Goal: Use online tool/utility: Use online tool/utility

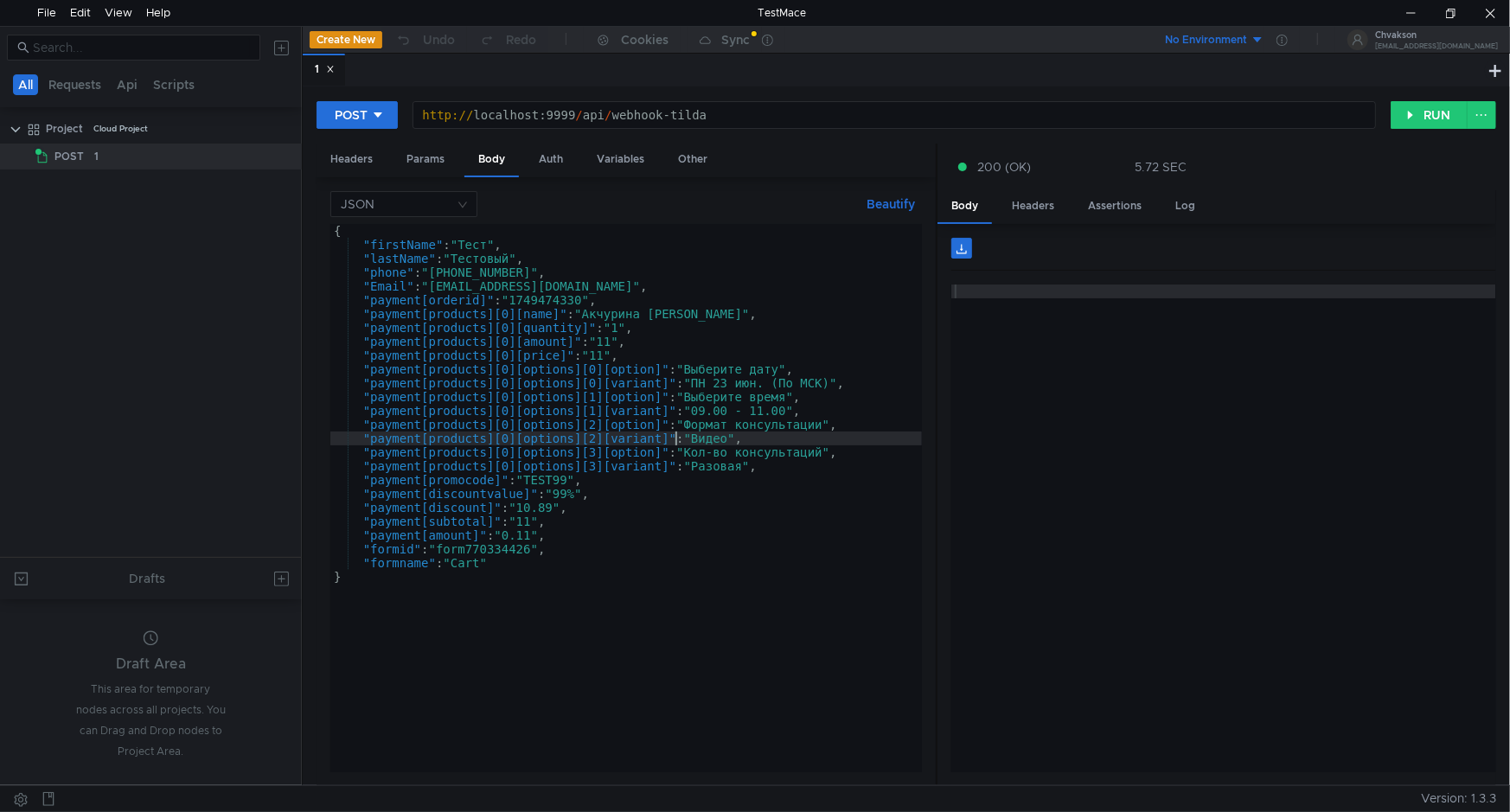
type textarea ""payment[products][0][options][2][variant]": "Видео","
drag, startPoint x: 678, startPoint y: 436, endPoint x: 332, endPoint y: 440, distance: 346.0
click at [332, 440] on div "{ "firstName" : "Тест" , "lastName" : "Тестовый" , "phone" : "+7 (905) 100-49-0…" at bounding box center [626, 511] width 592 height 575
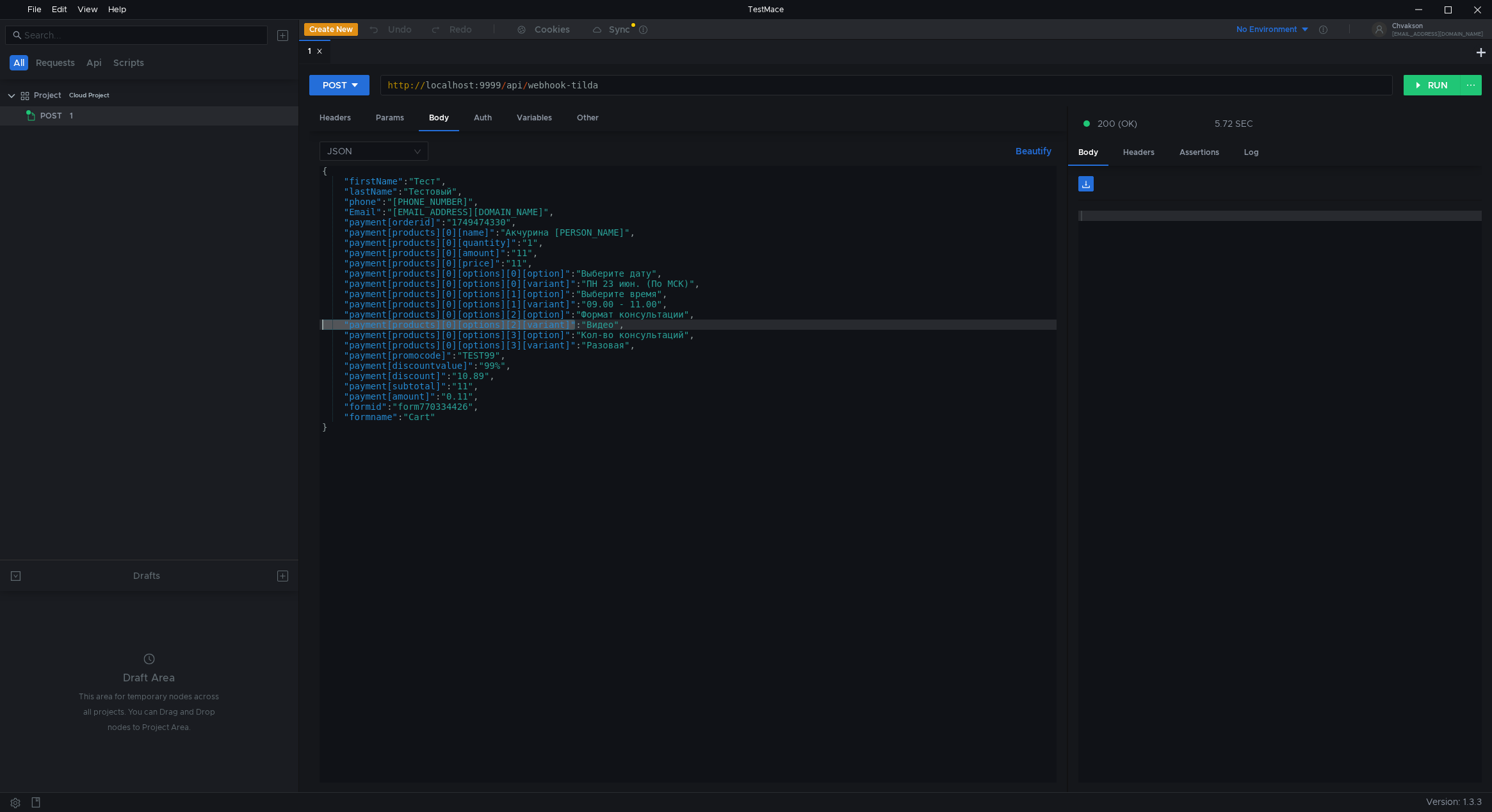
click at [624, 329] on div "{ "firstName" : "Тест" , "lastName" : "Тестовый" , "phone" : "+7 (905) 100-49-0…" at bounding box center [688, 484] width 737 height 637
drag, startPoint x: 351, startPoint y: 323, endPoint x: 569, endPoint y: 327, distance: 218.0
click at [569, 327] on div "{ "firstName" : "Тест" , "lastName" : "Тестовый" , "phone" : "+7 (905) 100-49-0…" at bounding box center [688, 484] width 737 height 637
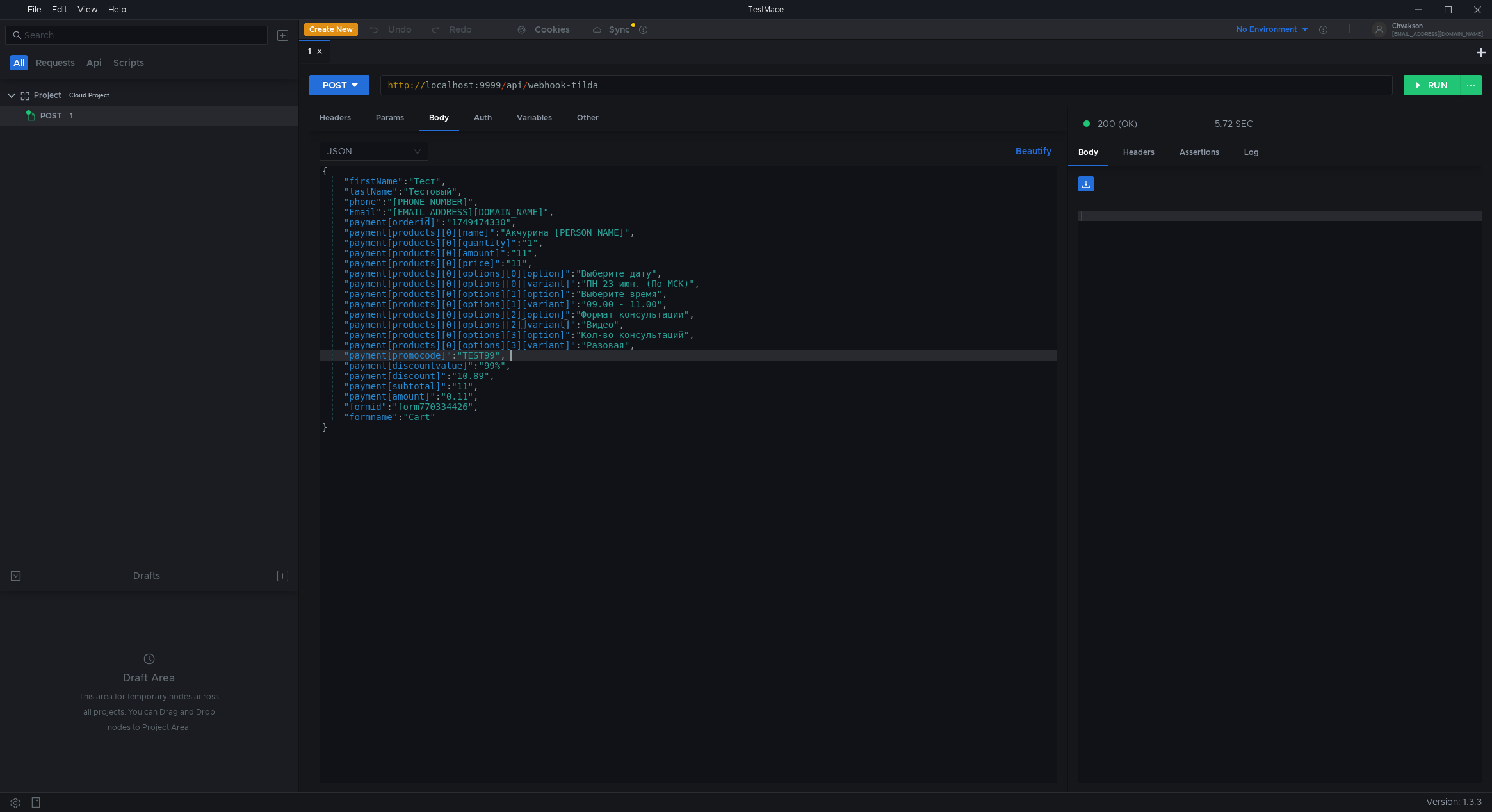
click at [558, 356] on div "{ "firstName" : "Тест" , "lastName" : "Тестовый" , "phone" : "[PHONE_NUMBER]" ,…" at bounding box center [688, 484] width 737 height 637
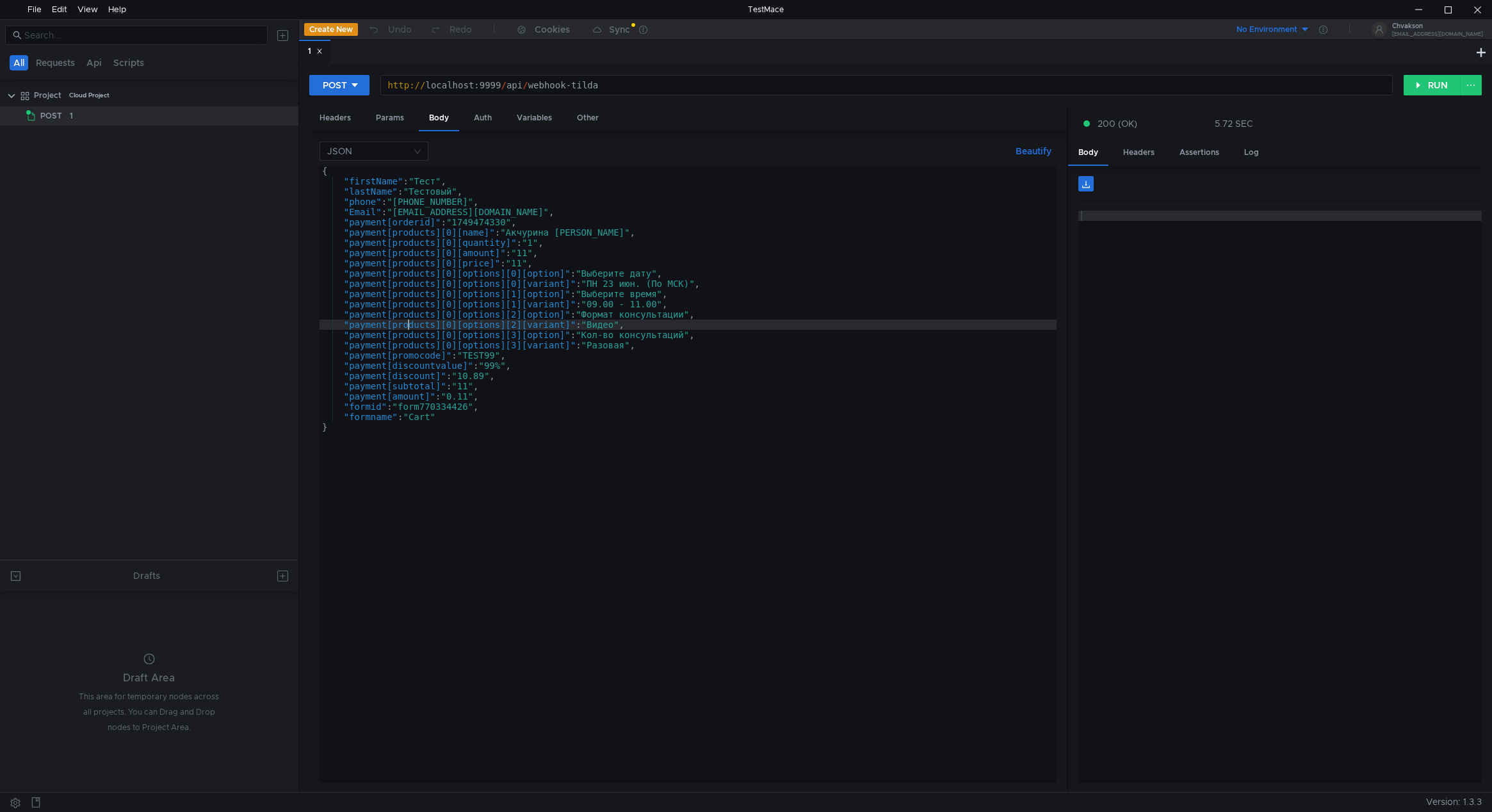
click at [409, 326] on div "{ "firstName" : "Тест" , "lastName" : "Тестовый" , "phone" : "[PHONE_NUMBER]" ,…" at bounding box center [688, 484] width 737 height 637
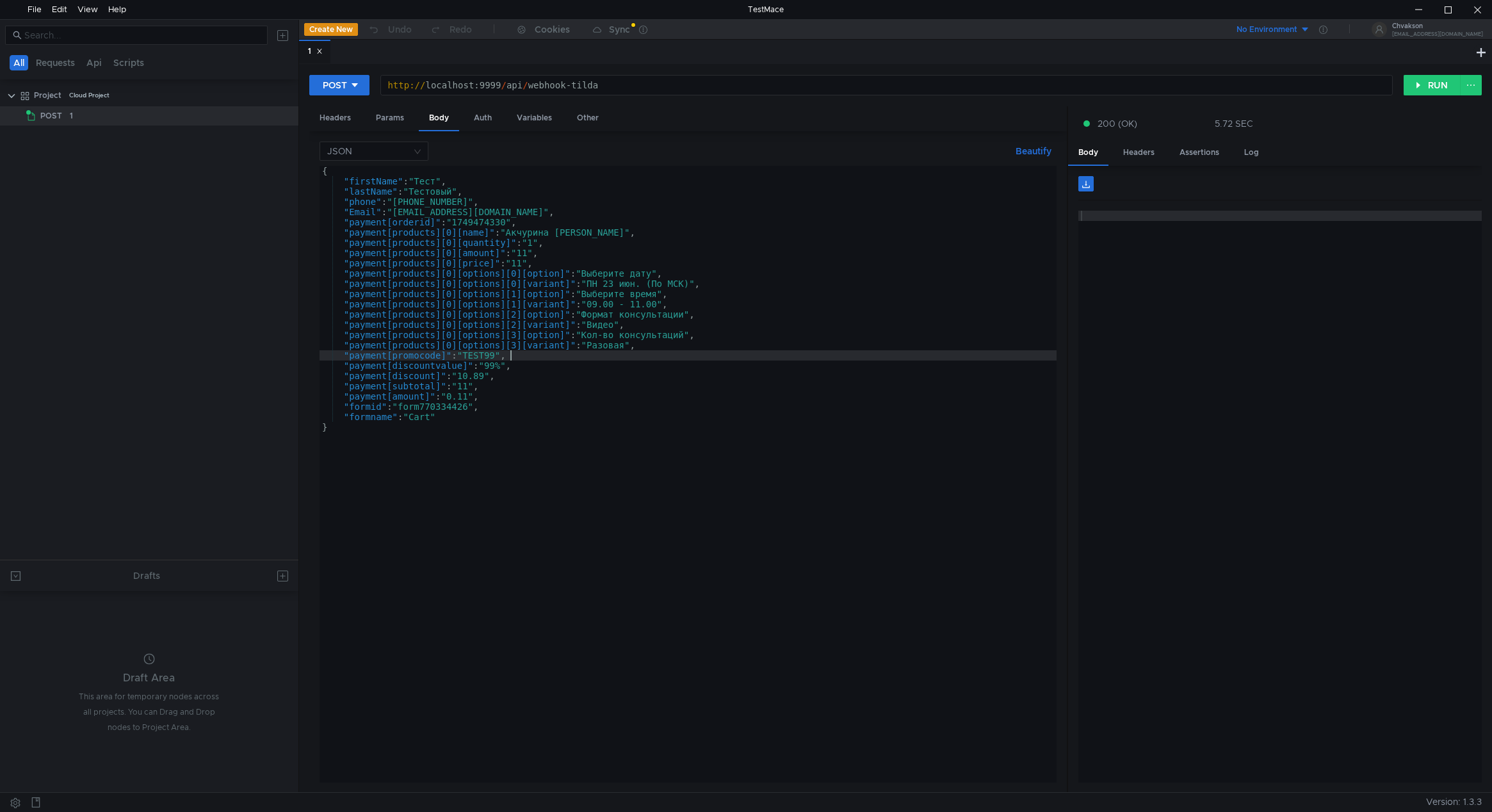
click at [597, 359] on div "{ "firstName" : "Тест" , "lastName" : "Тестовый" , "phone" : "+7 (905) 100-49-0…" at bounding box center [688, 484] width 737 height 637
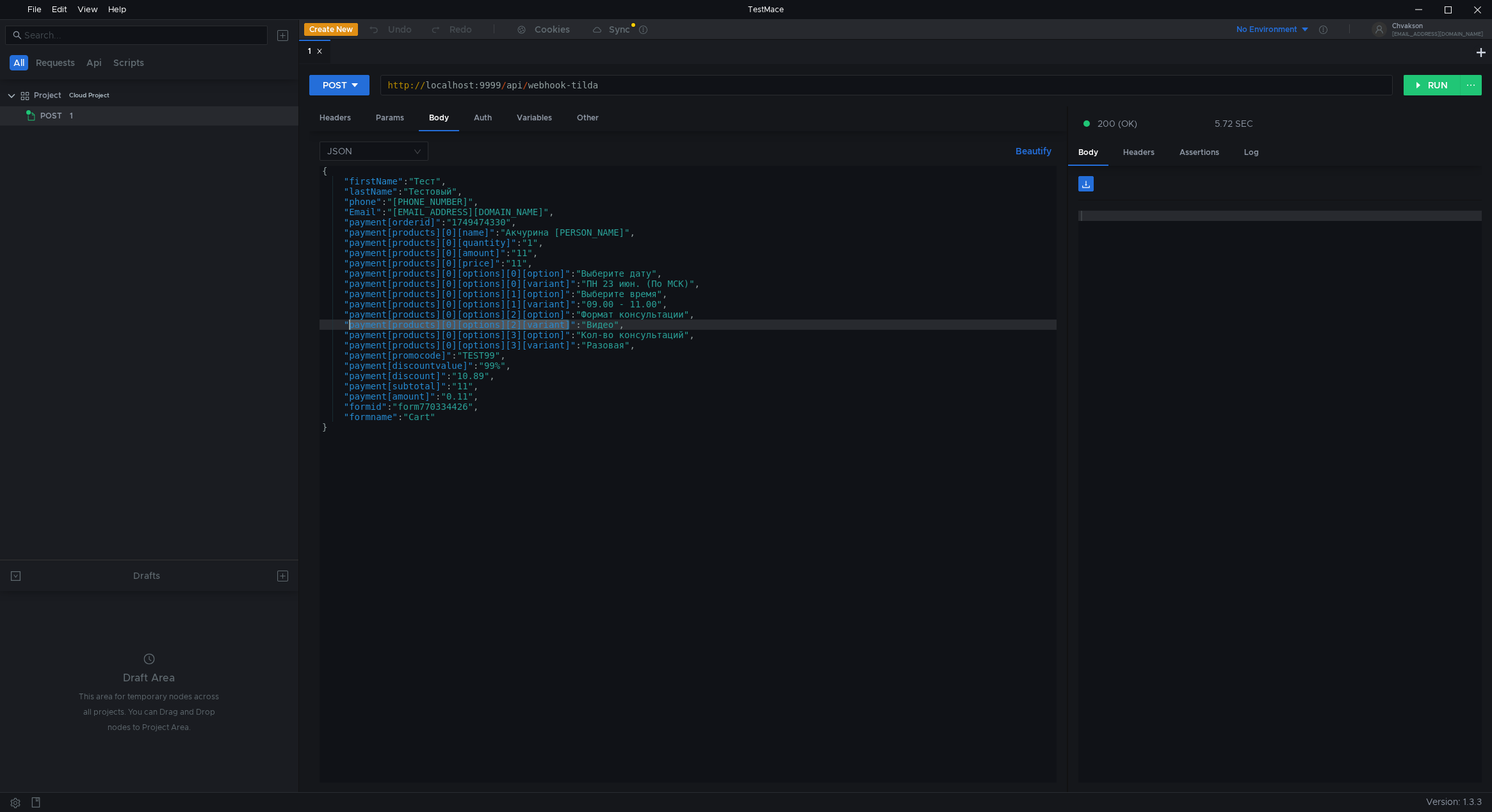
drag, startPoint x: 569, startPoint y: 323, endPoint x: 348, endPoint y: 322, distance: 221.0
click at [348, 322] on div "{ "firstName" : "Тест" , "lastName" : "Тестовый" , "phone" : "[PHONE_NUMBER]" ,…" at bounding box center [688, 484] width 737 height 637
type textarea ""payment[products][0][options][2][variant]": "Видео","
click at [1417, 7] on div at bounding box center [1418, 9] width 30 height 19
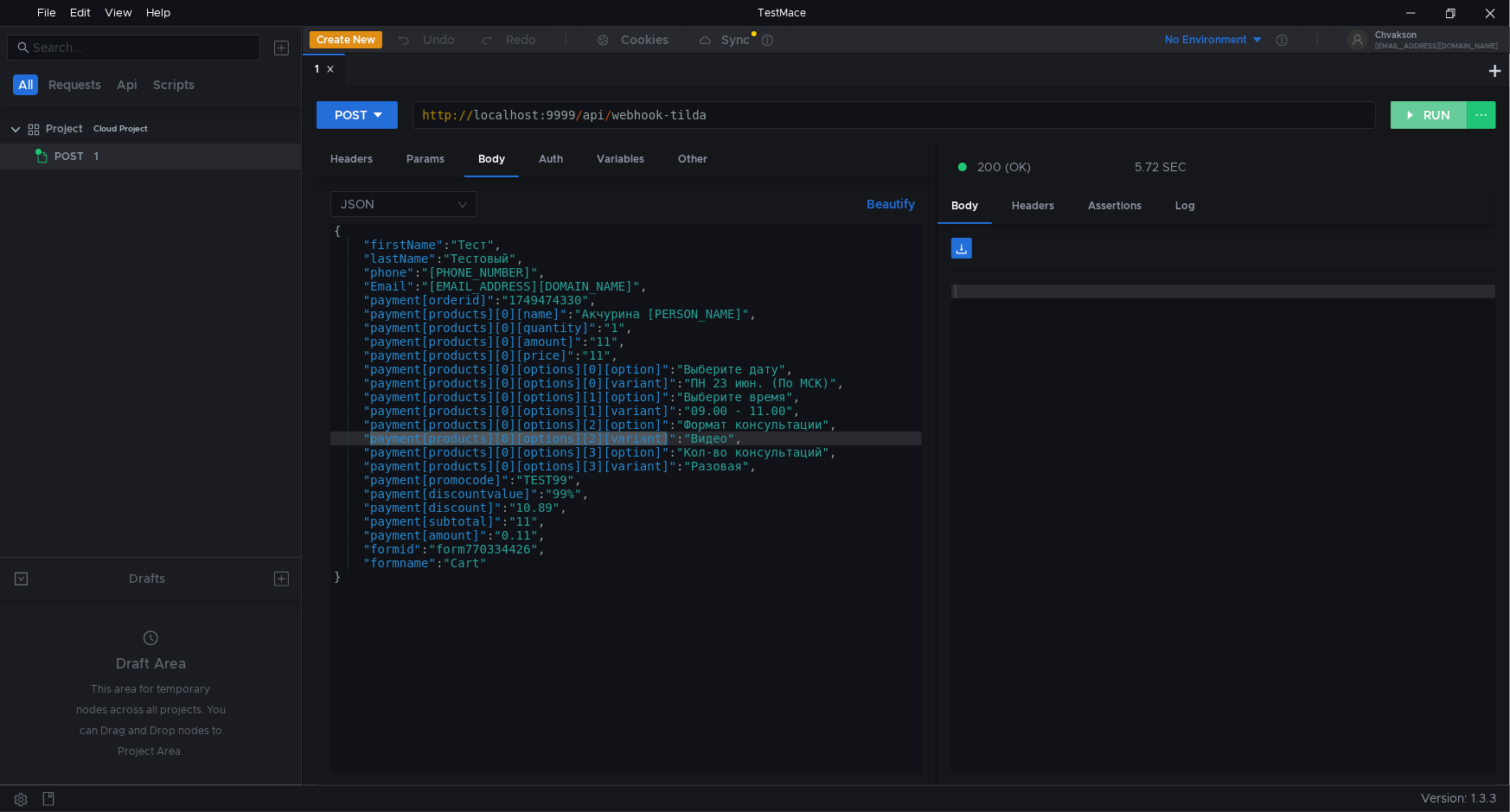
click at [1421, 112] on button "RUN" at bounding box center [1428, 115] width 77 height 27
click at [1425, 106] on button "RUN" at bounding box center [1428, 115] width 77 height 27
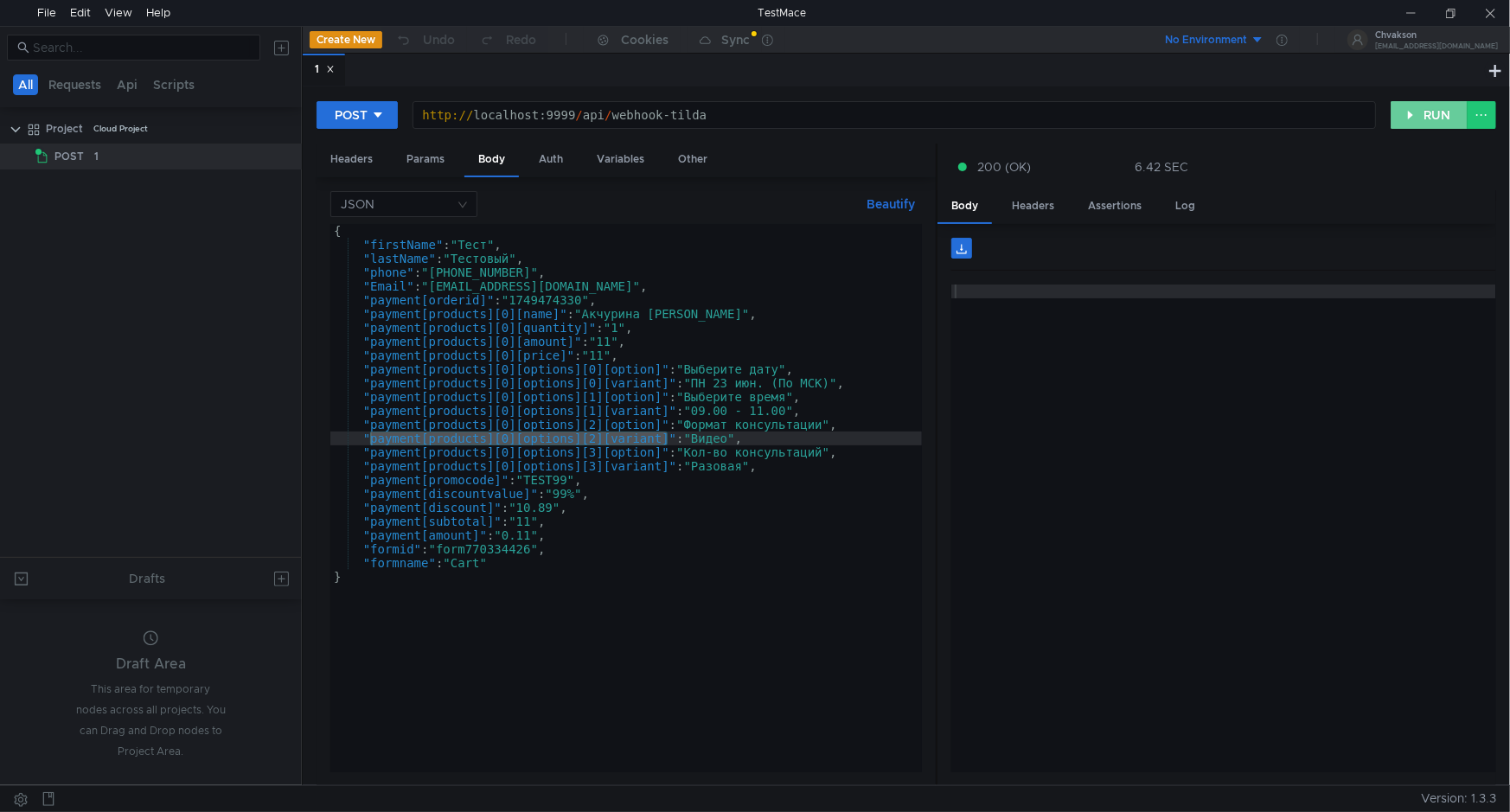
click at [1440, 104] on button "RUN" at bounding box center [1428, 115] width 77 height 27
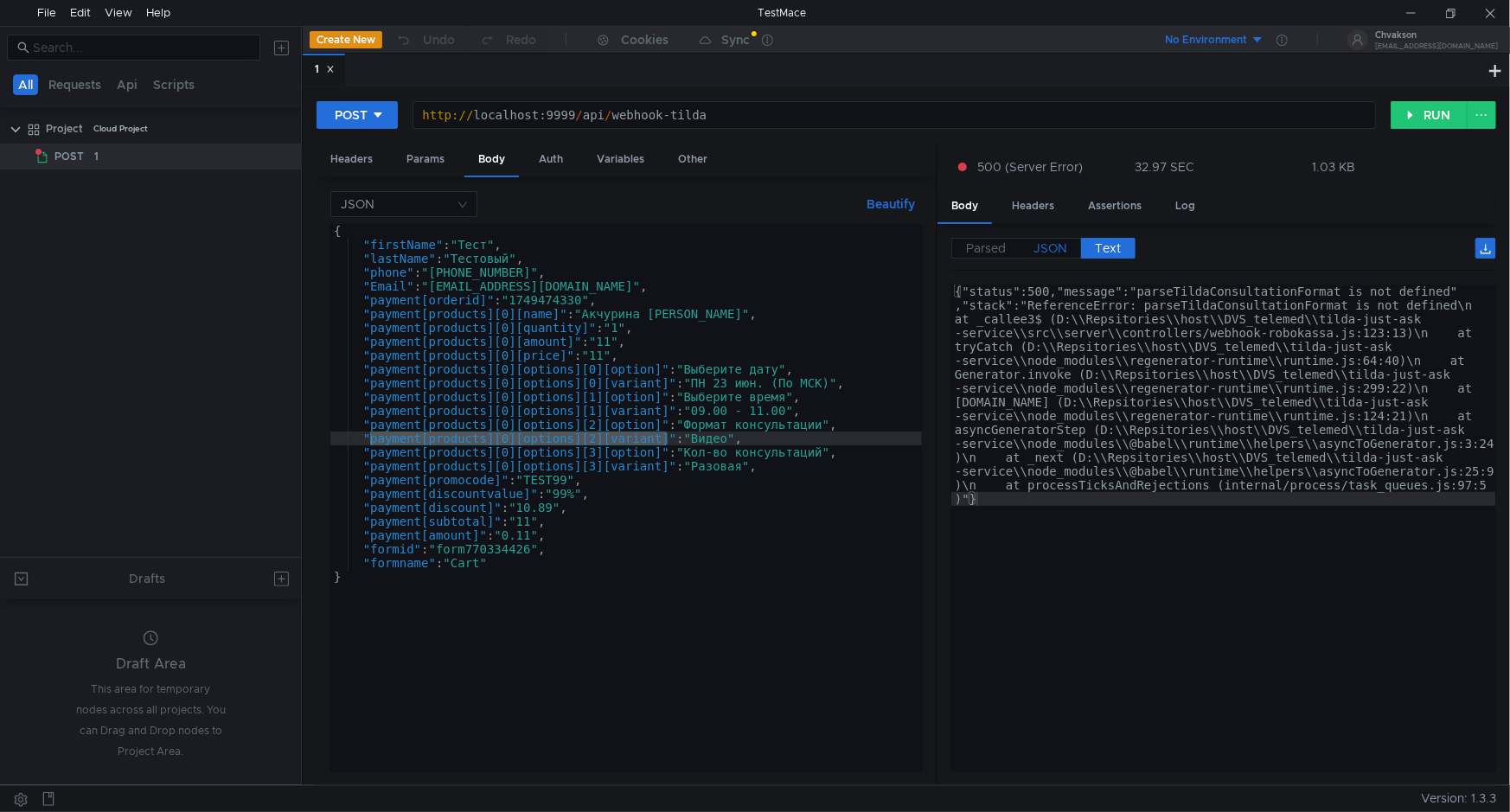
click at [1061, 250] on span "JSON" at bounding box center [1050, 248] width 34 height 16
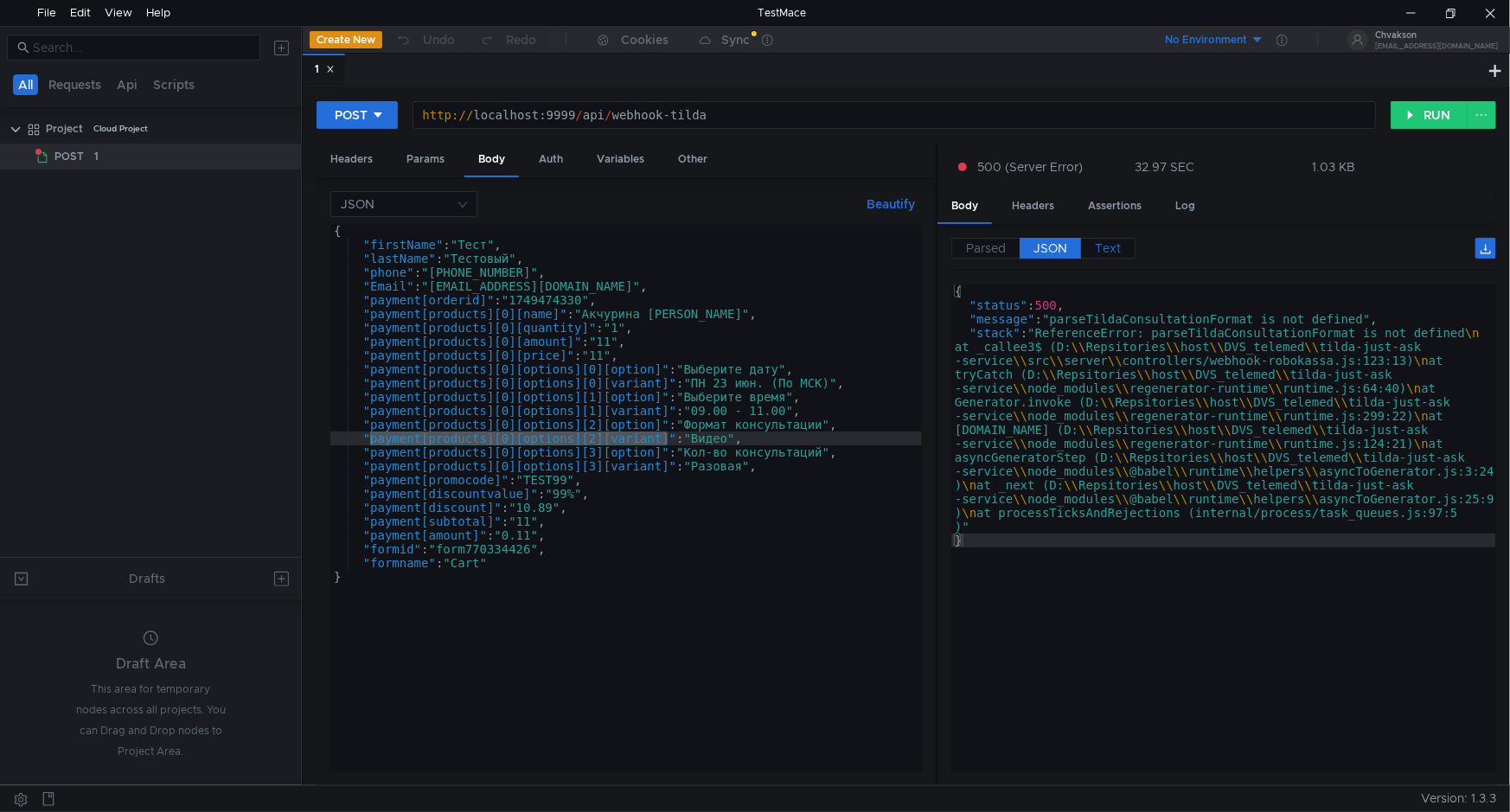
click at [1115, 250] on span "Text" at bounding box center [1108, 248] width 26 height 16
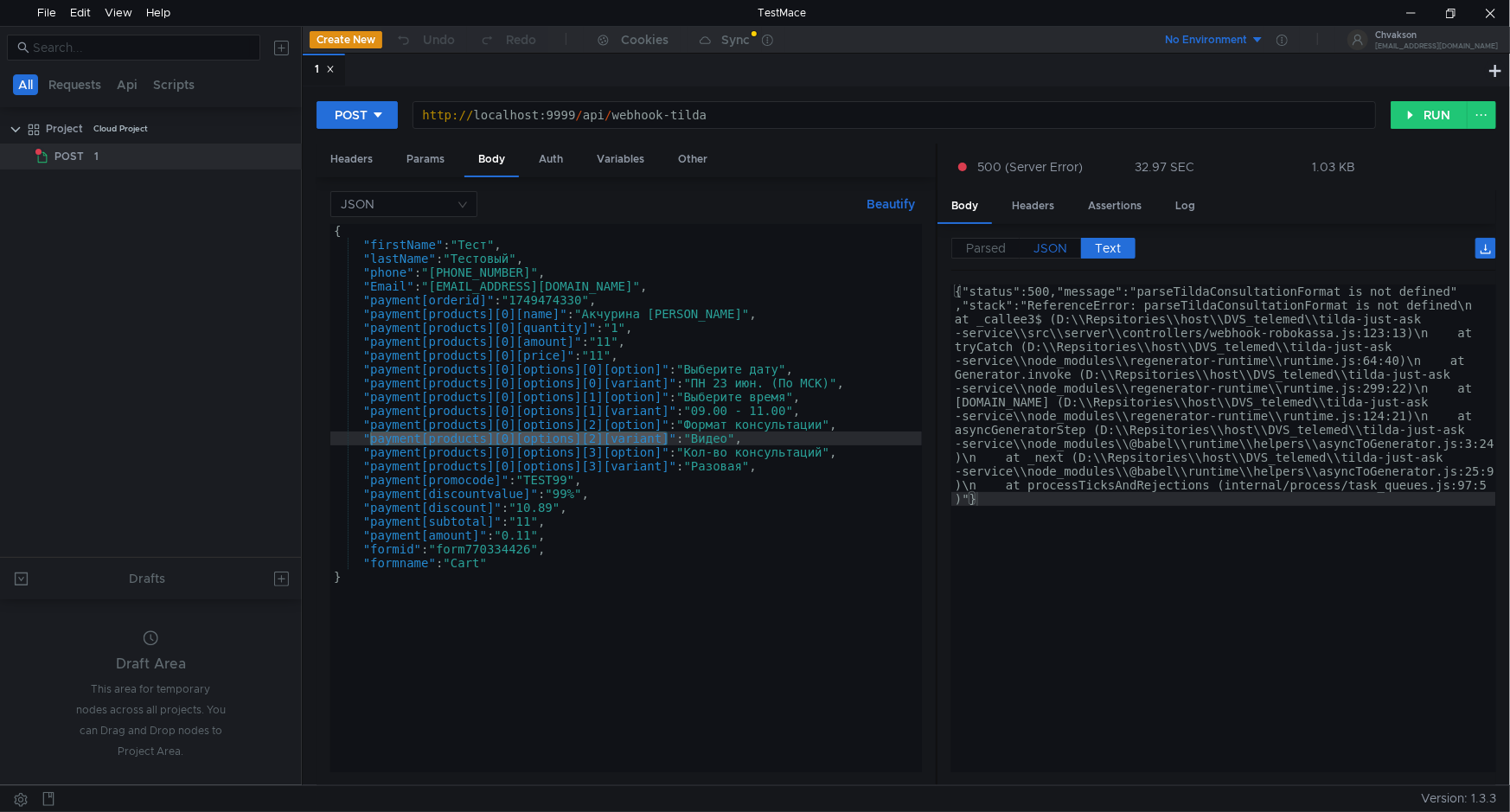
click at [1043, 242] on span "JSON" at bounding box center [1050, 248] width 34 height 16
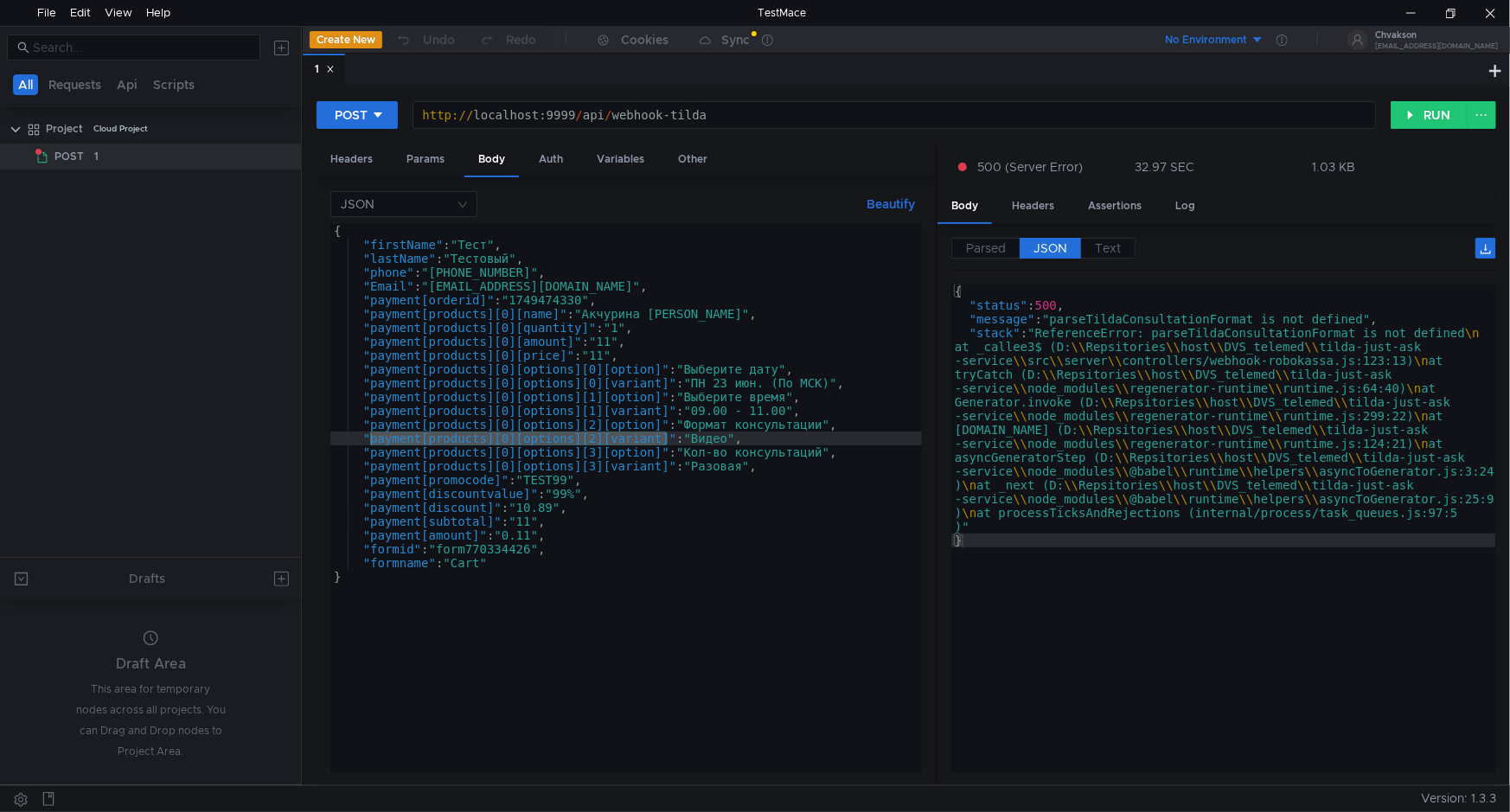
drag, startPoint x: 0, startPoint y: 489, endPoint x: 2, endPoint y: 428, distance: 61.0
click at [2, 428] on tree-viewport "Project Cloud Project POST 1" at bounding box center [151, 335] width 302 height 442
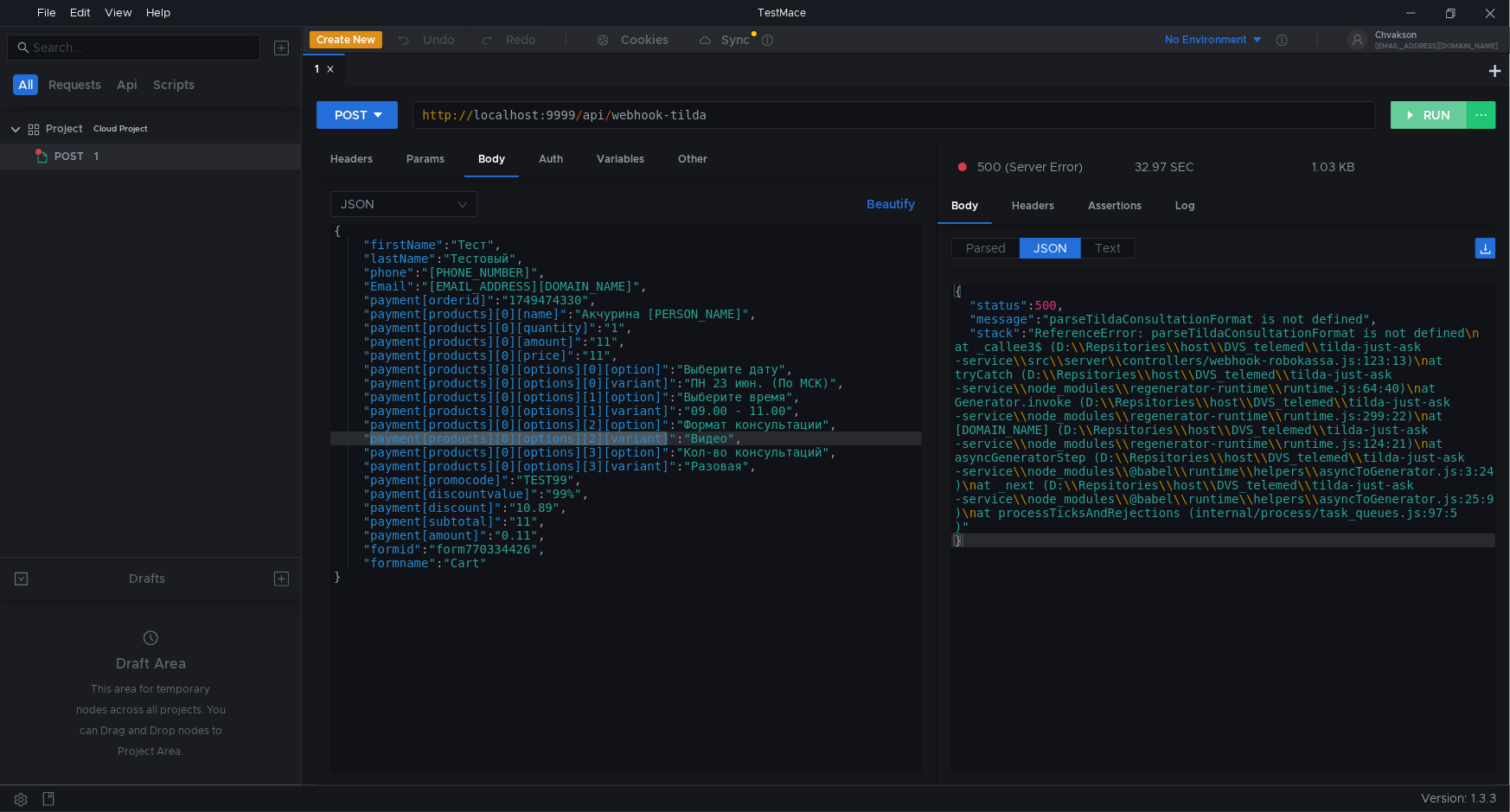
click at [1418, 113] on button "RUN" at bounding box center [1428, 115] width 77 height 27
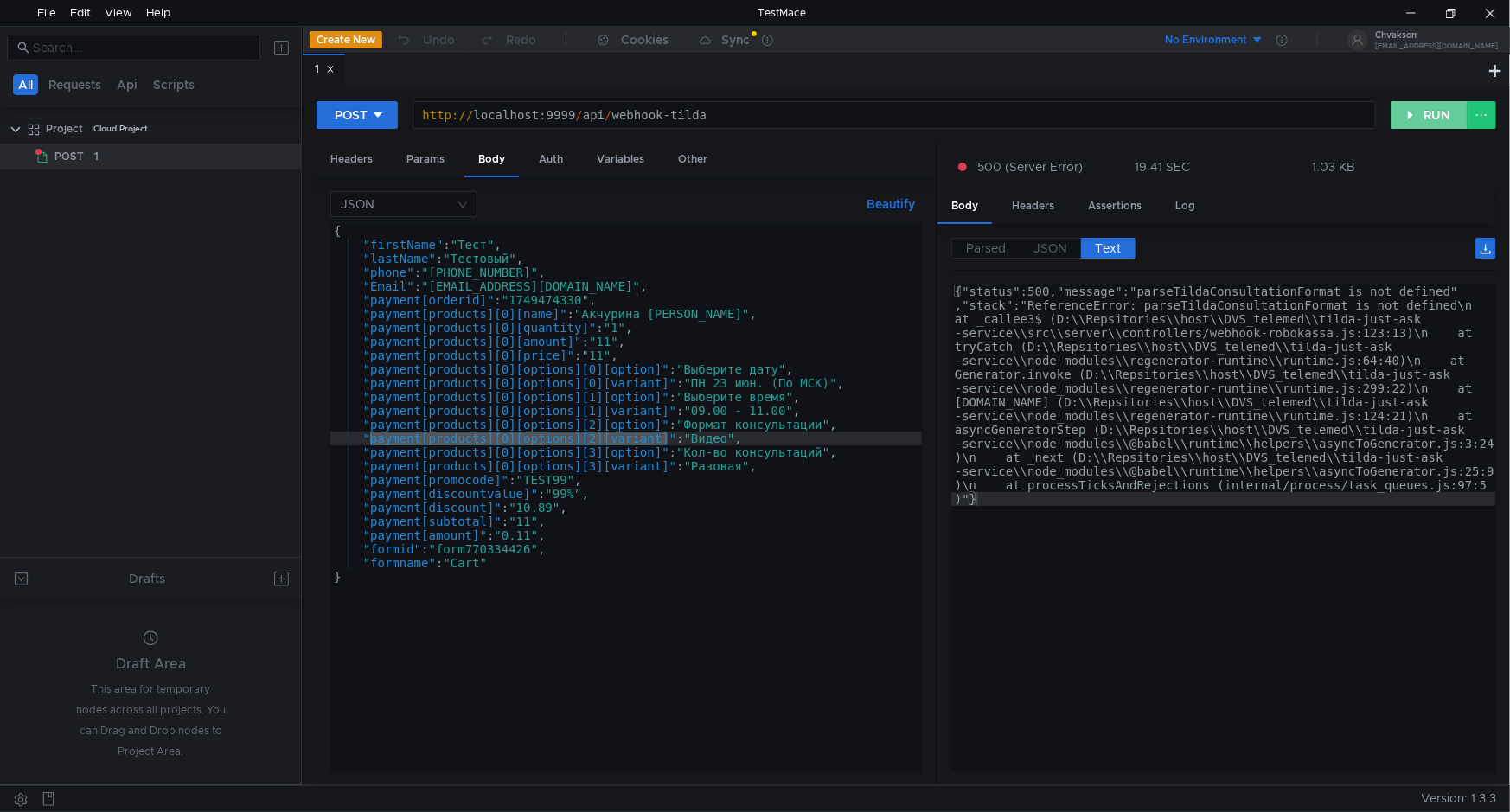
click at [1416, 118] on button "RUN" at bounding box center [1428, 115] width 77 height 27
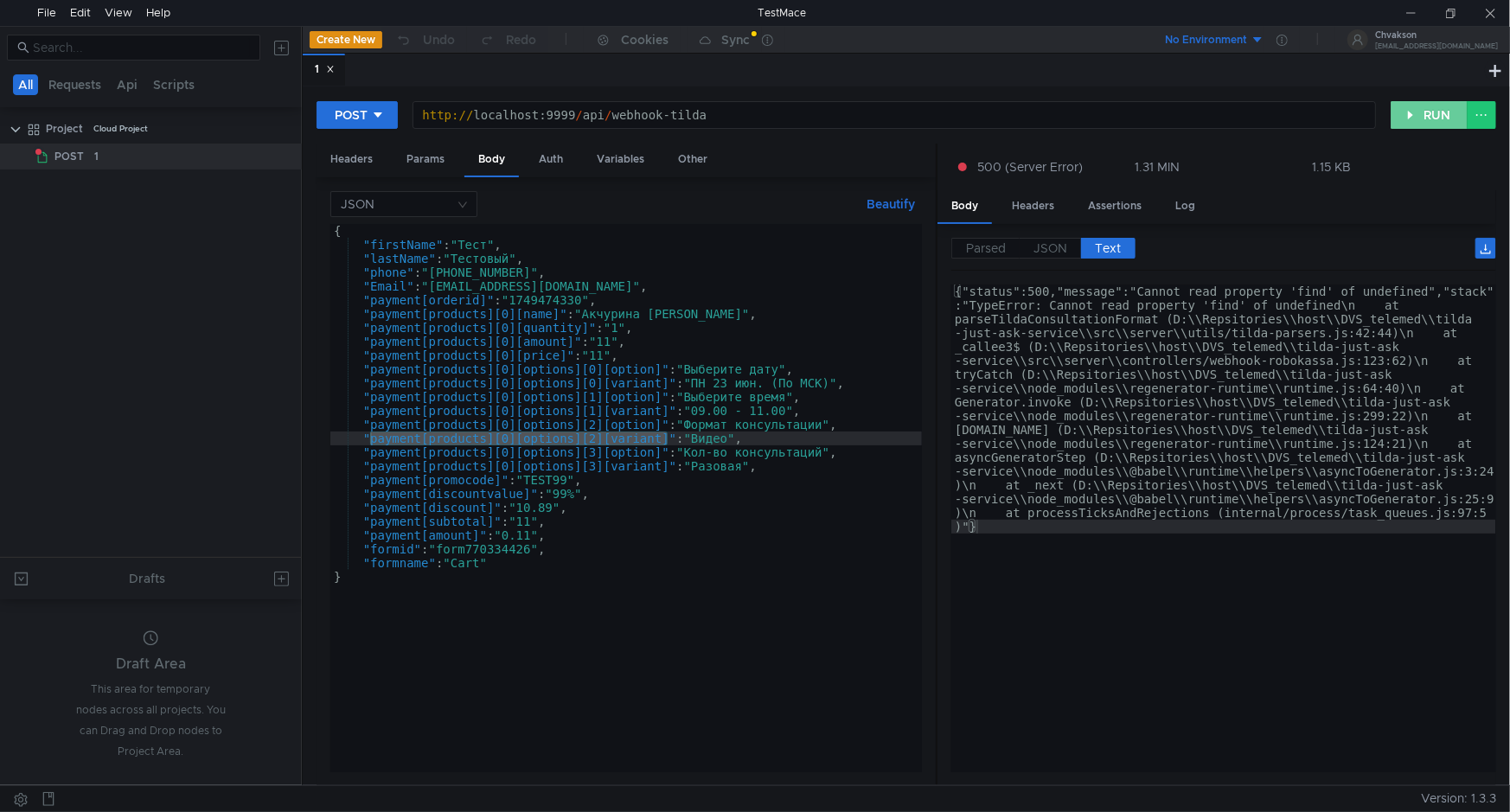
click at [1418, 117] on button "RUN" at bounding box center [1428, 115] width 77 height 27
click at [1432, 121] on button "RUN" at bounding box center [1428, 115] width 77 height 27
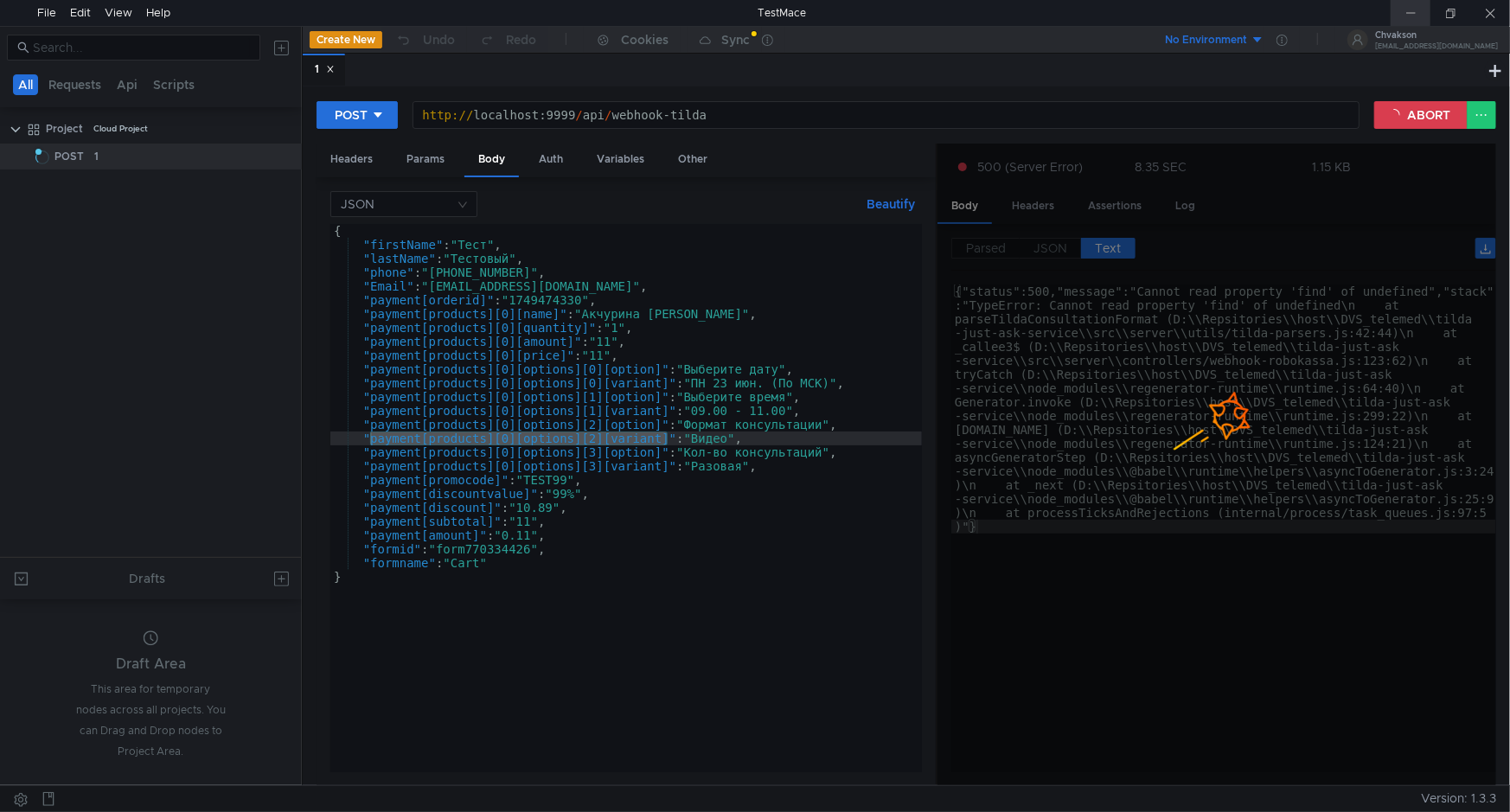
click at [1409, 5] on div at bounding box center [1410, 13] width 40 height 26
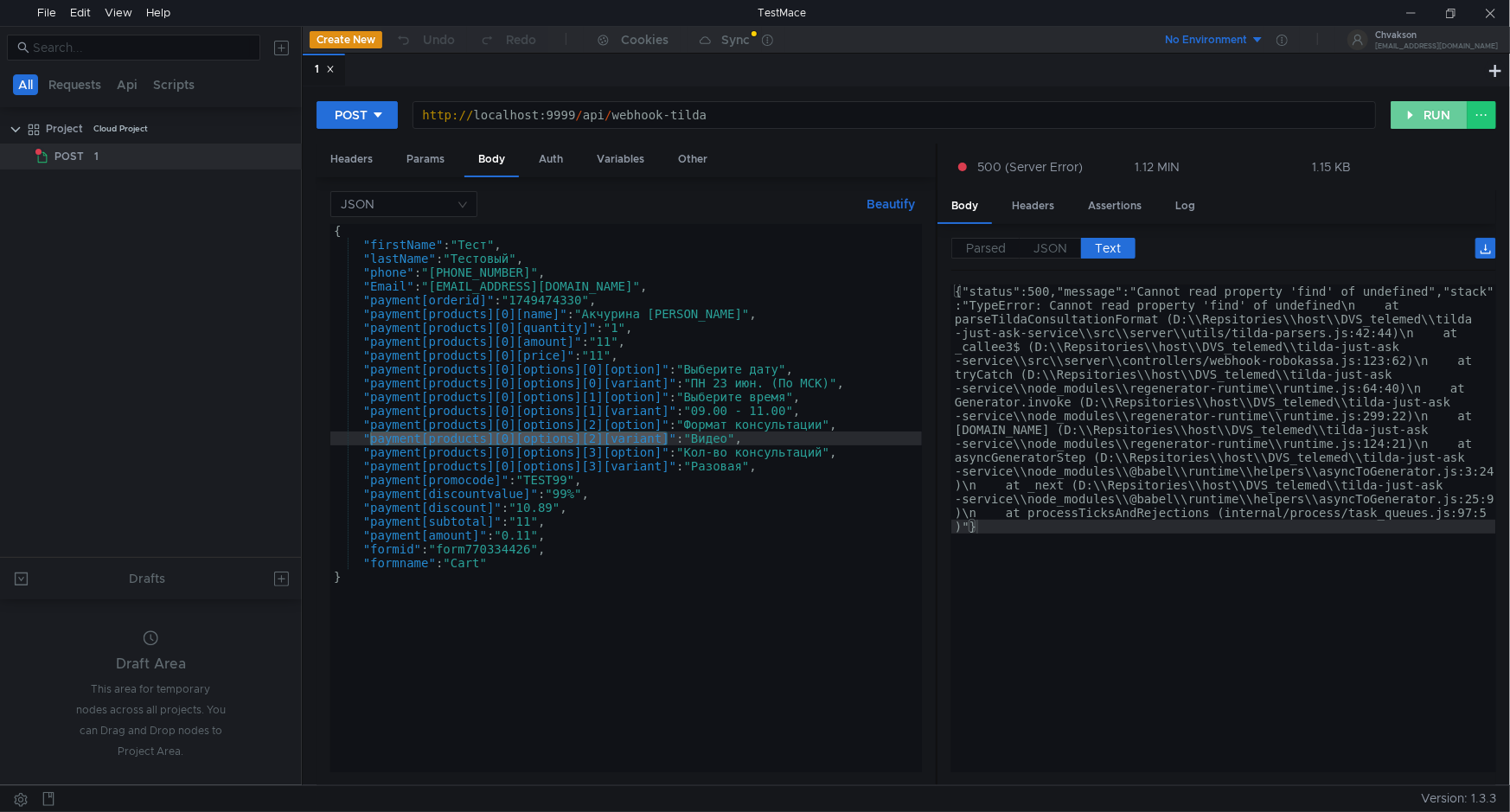
click at [1433, 124] on button "RUN" at bounding box center [1428, 115] width 77 height 27
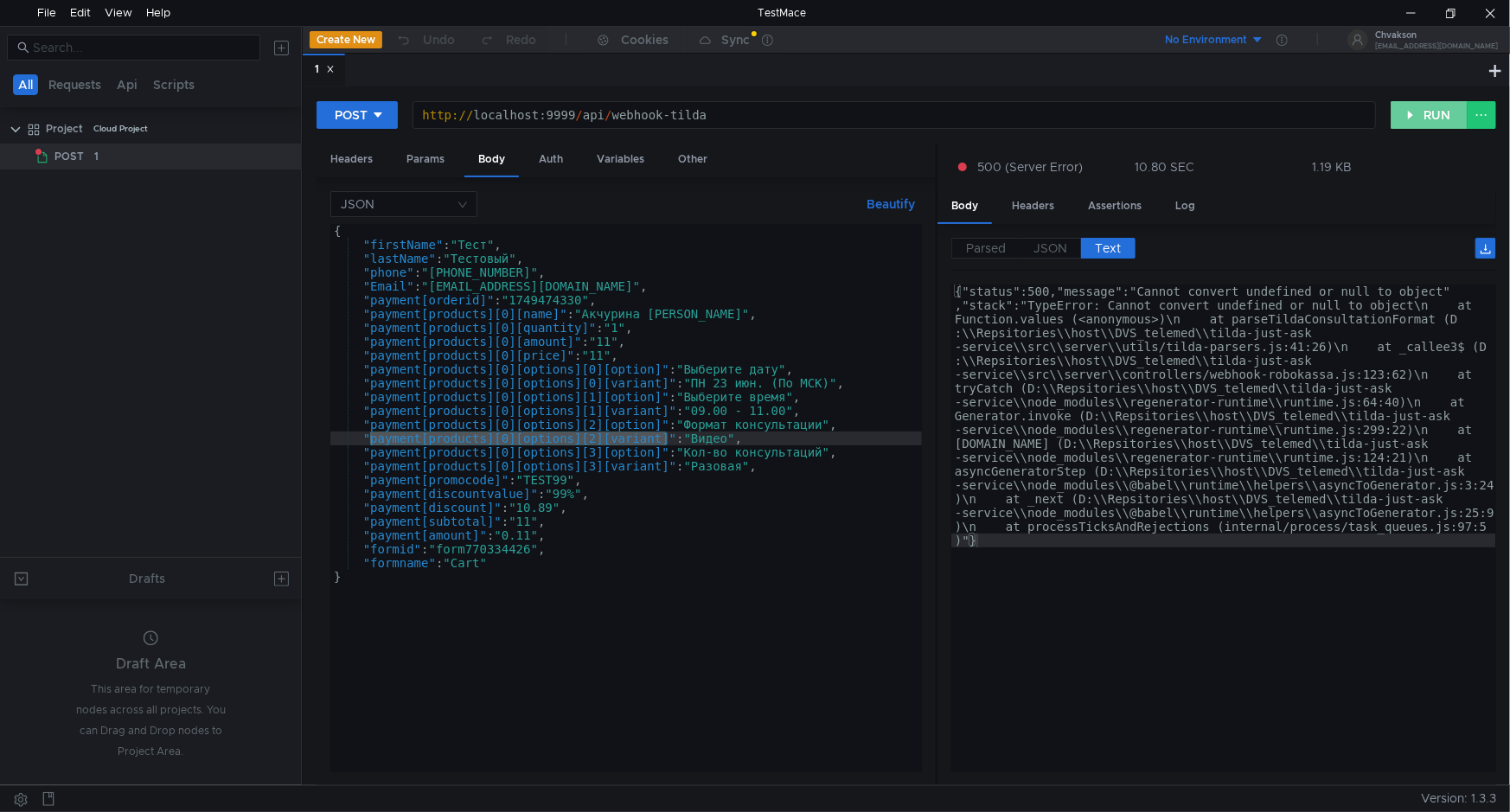
click at [1427, 112] on button "RUN" at bounding box center [1428, 115] width 77 height 27
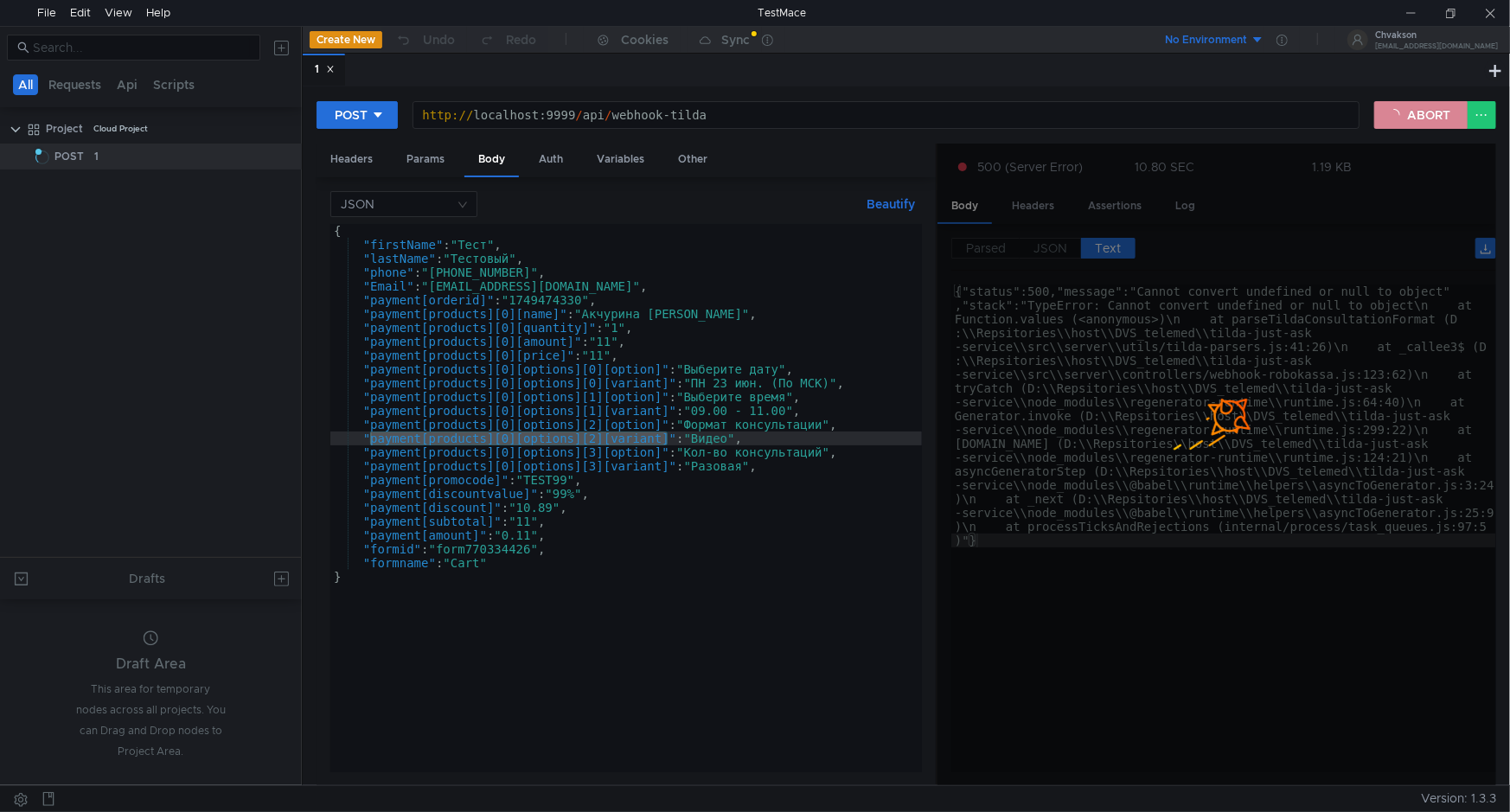
click at [1406, 112] on button "ABORT" at bounding box center [1420, 115] width 94 height 27
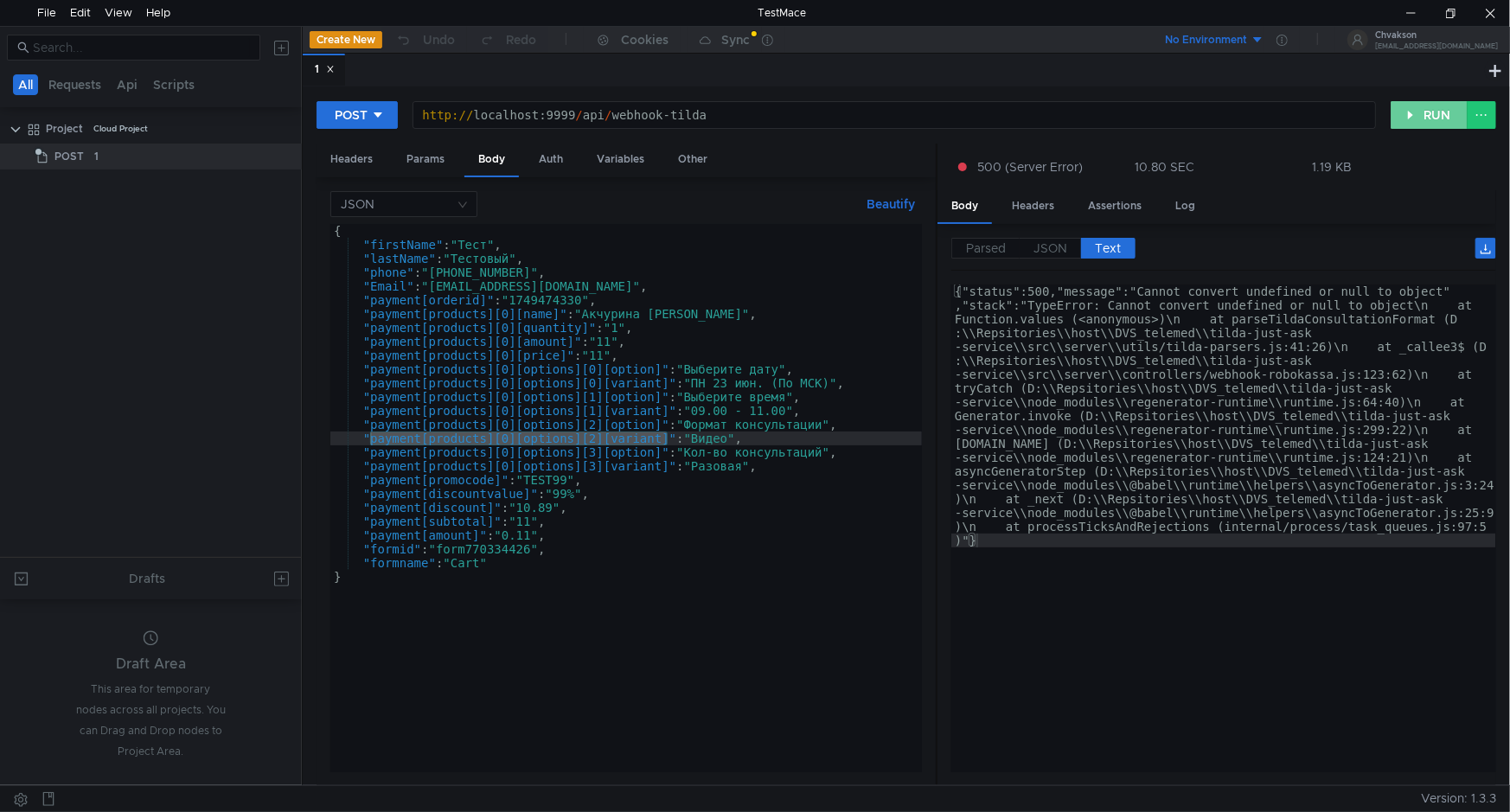
click at [1420, 107] on button "RUN" at bounding box center [1428, 115] width 77 height 27
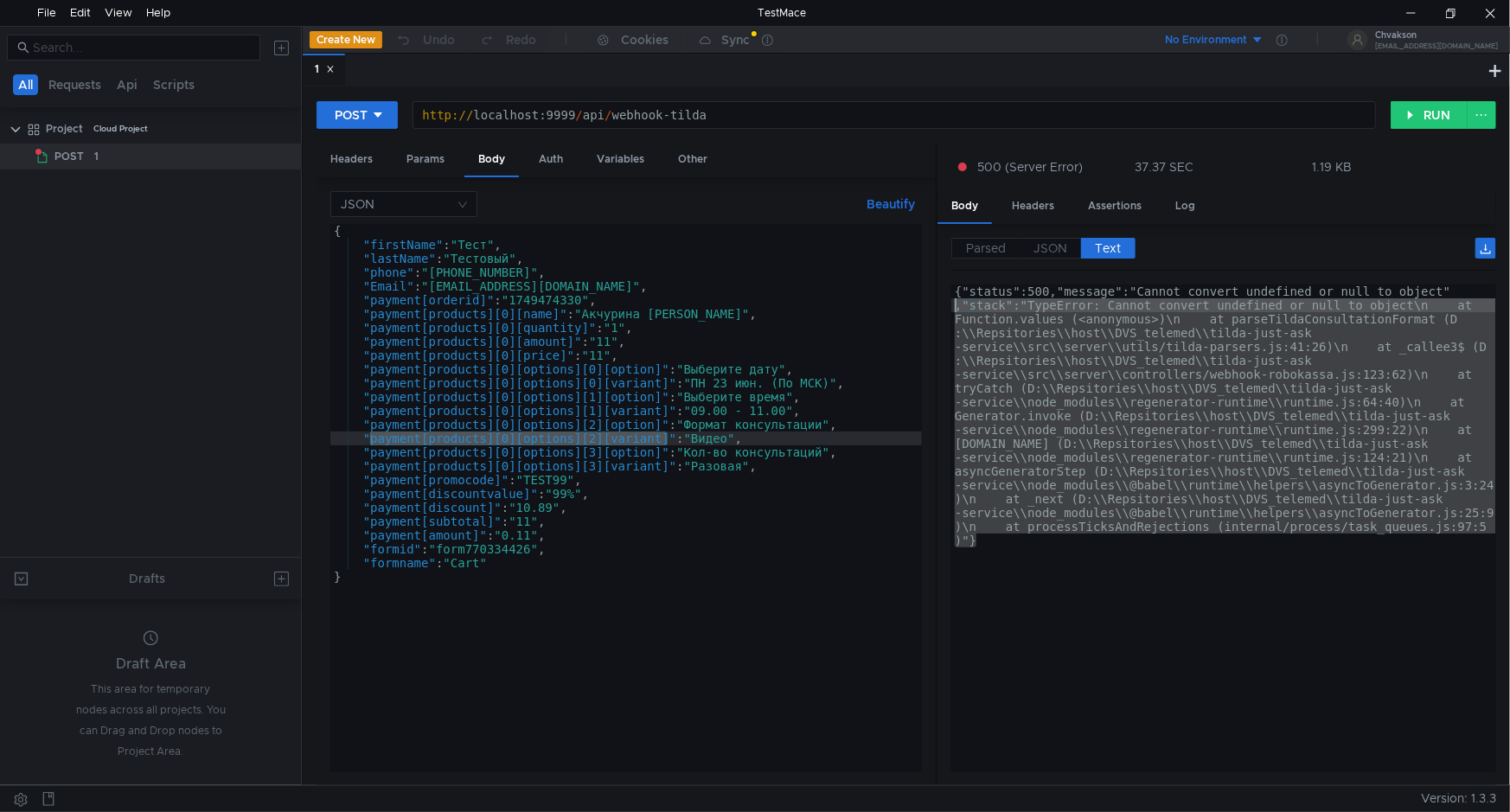
drag, startPoint x: 1027, startPoint y: 550, endPoint x: 913, endPoint y: 289, distance: 284.8
click at [913, 289] on as-split "Headers Params Body Auth Variables Other JSON Beautify "payment[products][0][op…" at bounding box center [906, 464] width 1180 height 643
click at [1404, 14] on div at bounding box center [1410, 13] width 40 height 26
click at [1444, 121] on button "RUN" at bounding box center [1428, 115] width 77 height 27
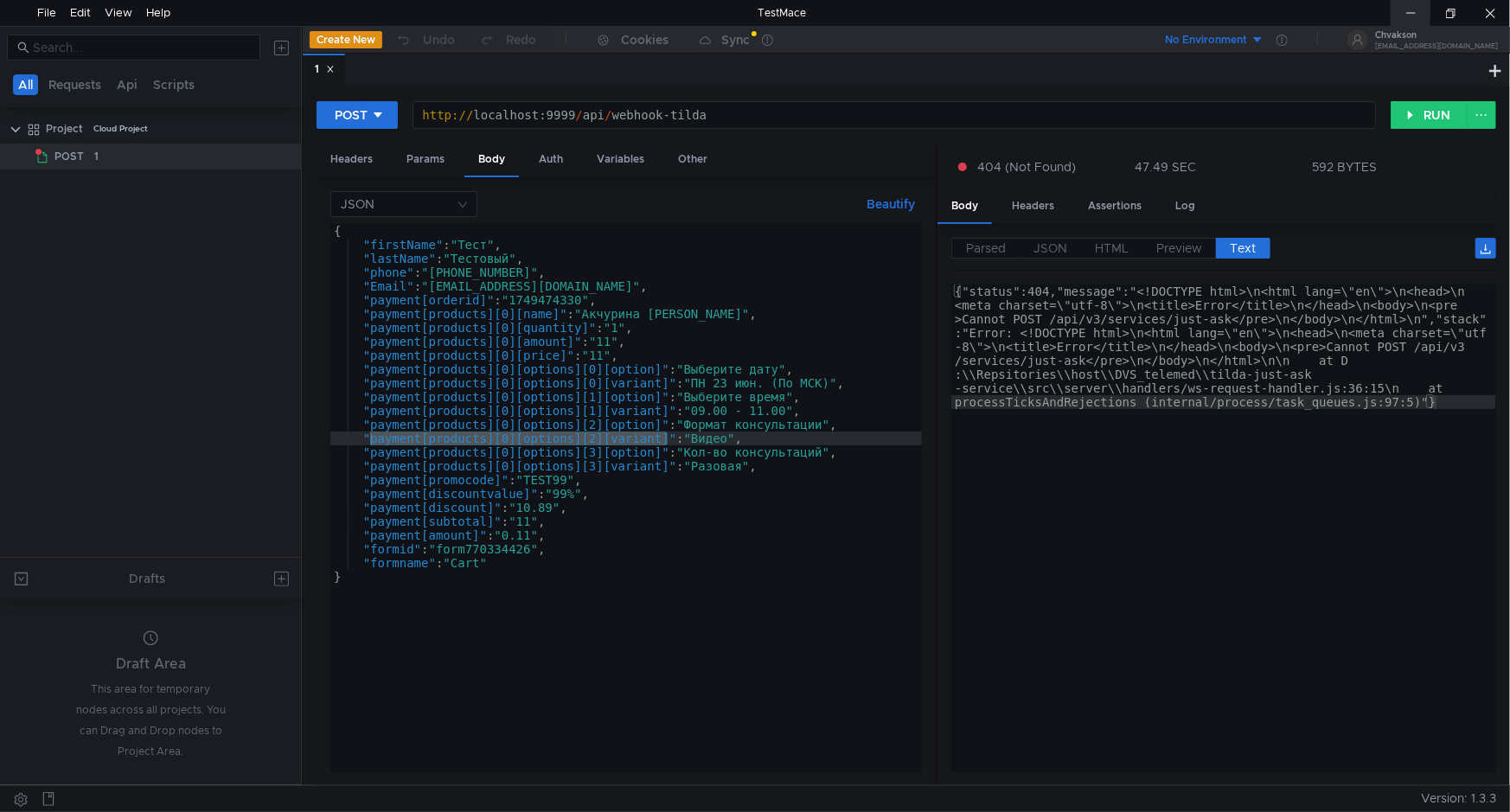
click at [1416, 12] on div at bounding box center [1410, 13] width 40 height 26
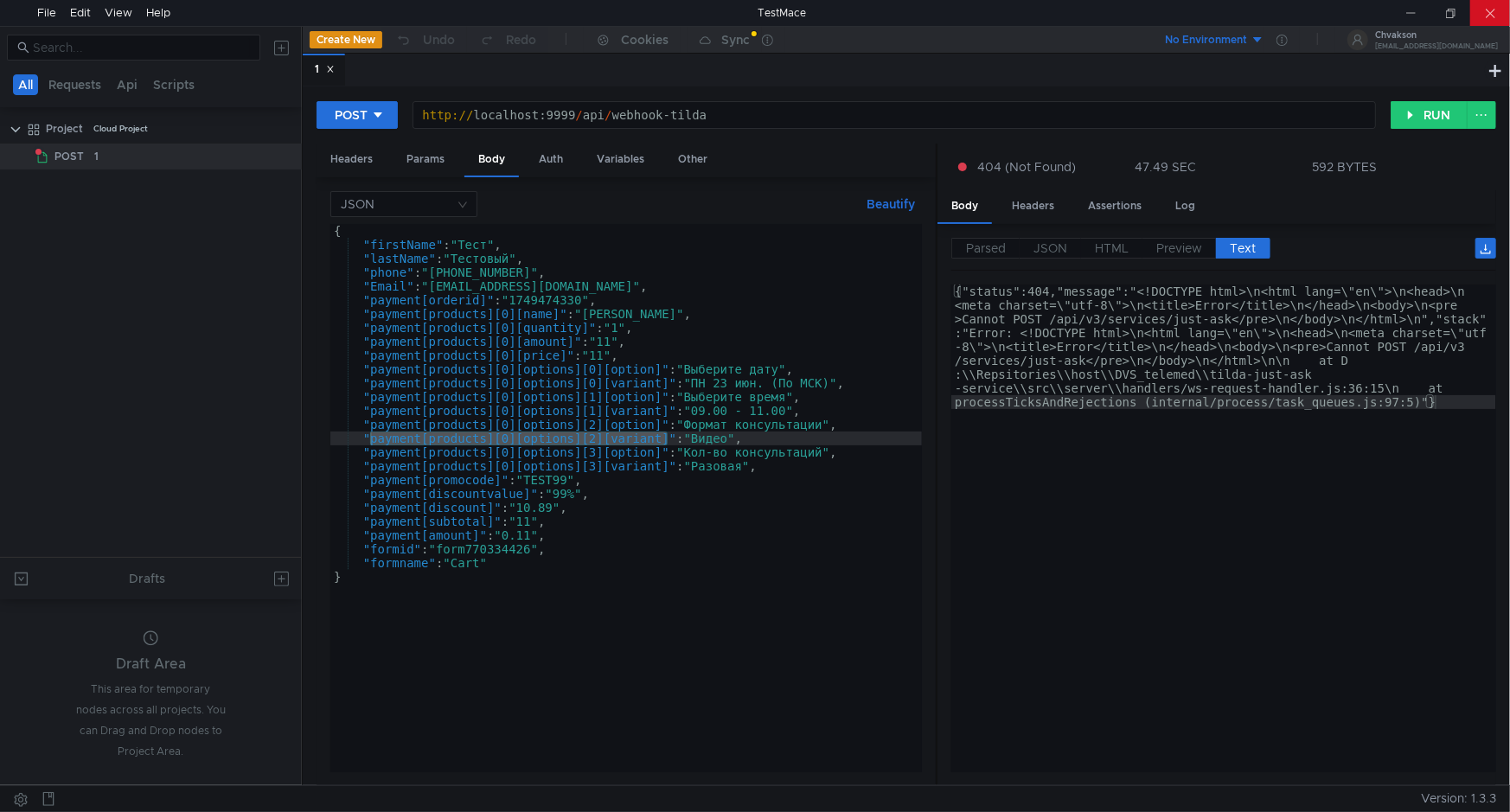
click at [1508, 0] on div at bounding box center [1490, 13] width 40 height 26
